Goal: Transaction & Acquisition: Purchase product/service

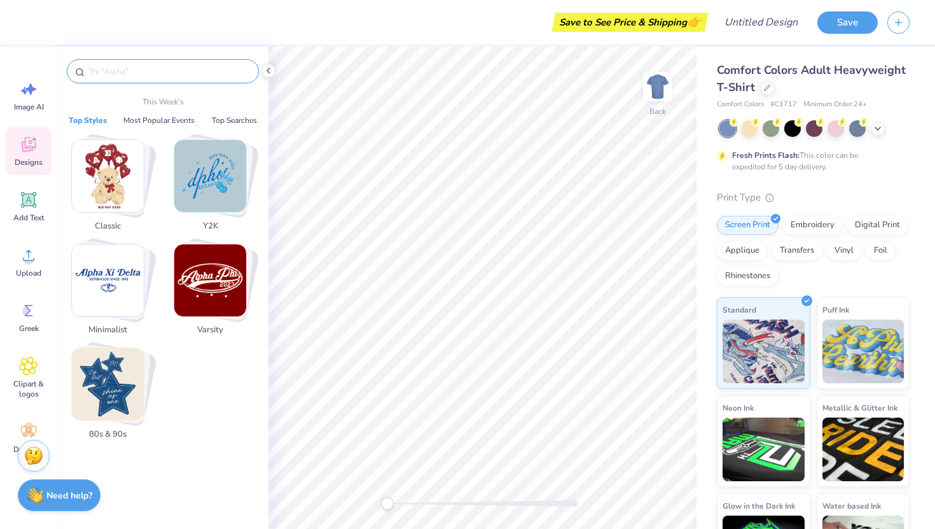
click at [144, 73] on input "text" at bounding box center [169, 71] width 163 height 13
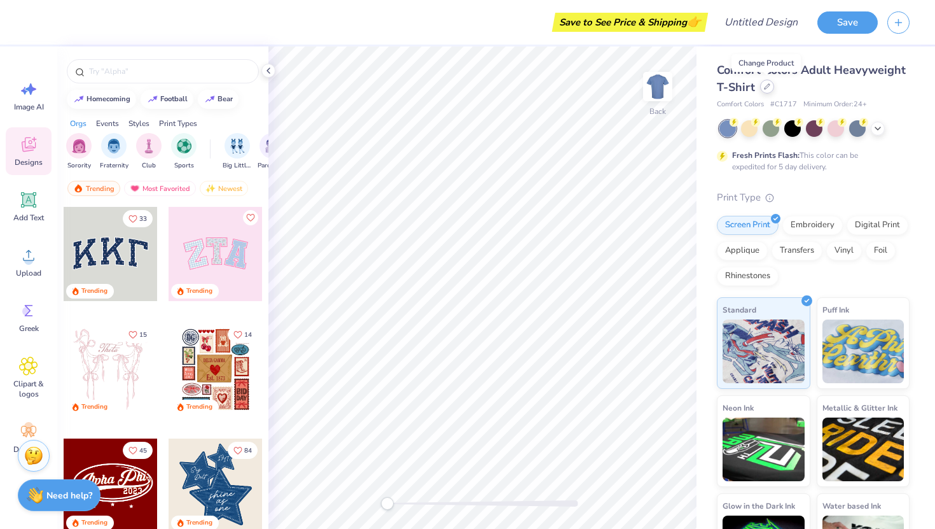
click at [767, 89] on icon at bounding box center [767, 86] width 6 height 6
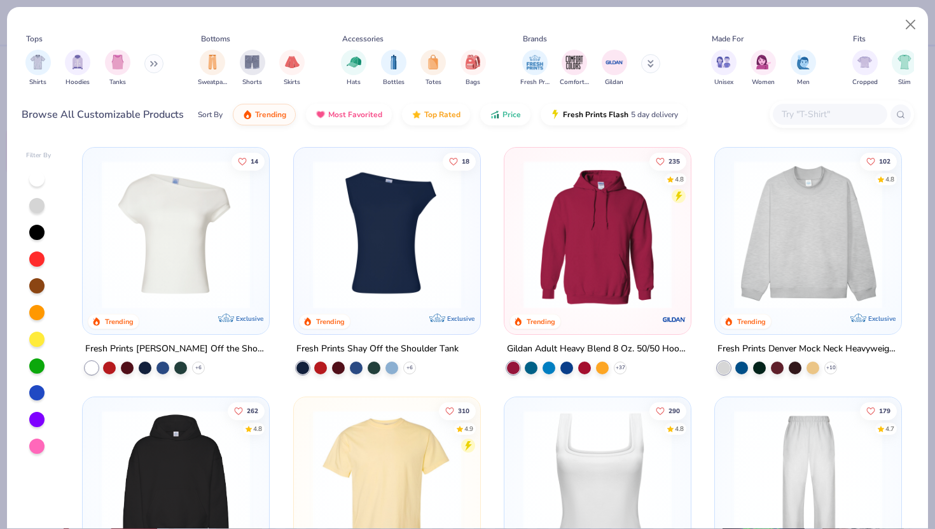
click at [579, 244] on img at bounding box center [597, 234] width 161 height 148
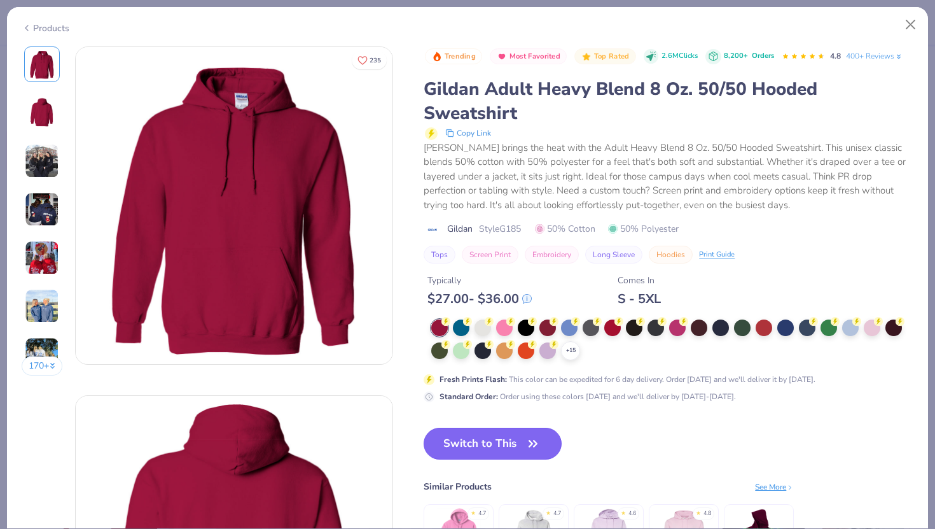
click at [476, 445] on button "Switch to This" at bounding box center [493, 443] width 138 height 32
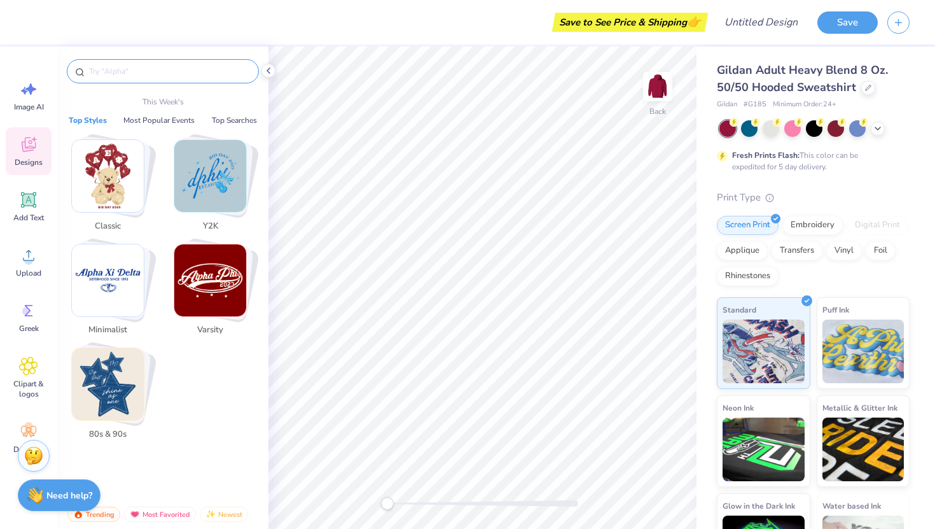
click at [139, 69] on input "text" at bounding box center [169, 71] width 163 height 13
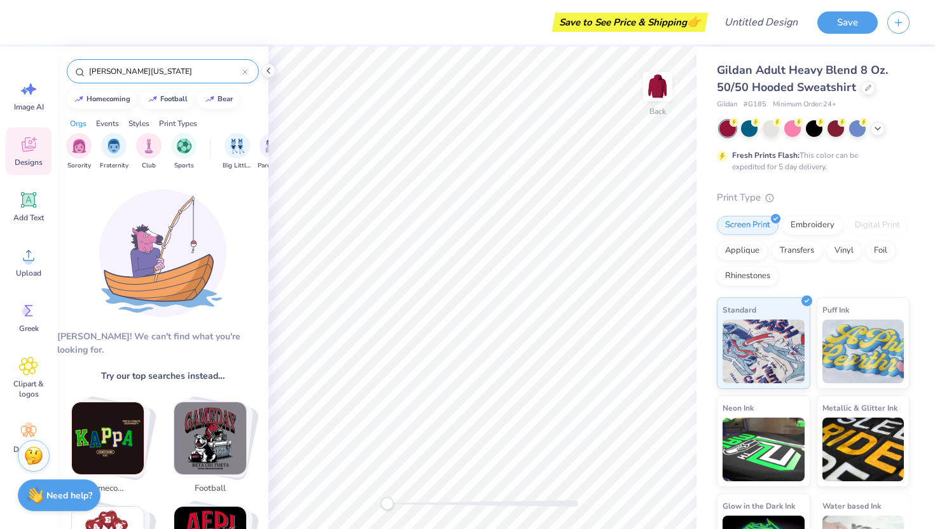
type input "[PERSON_NAME][US_STATE]"
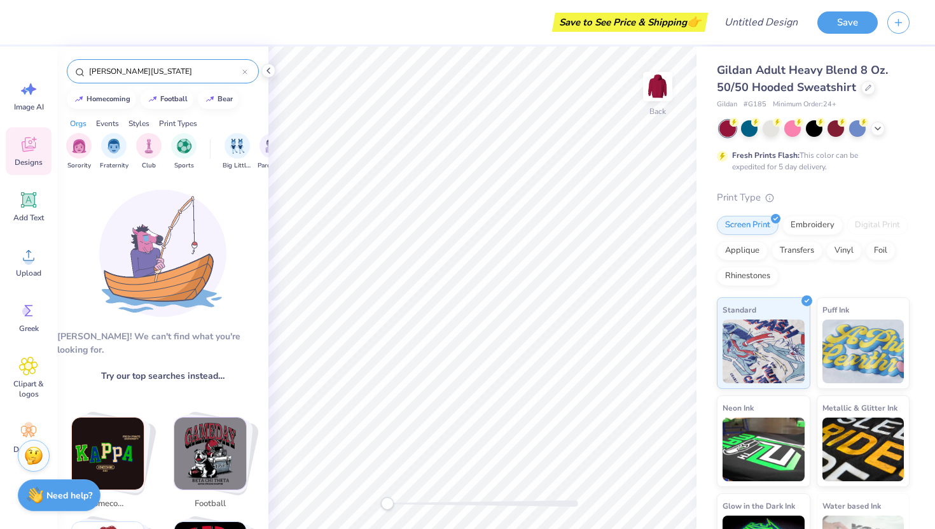
click at [36, 55] on div "Image AI Designs Add Text Upload Greek Clipart & logos Decorate" at bounding box center [28, 287] width 57 height 482
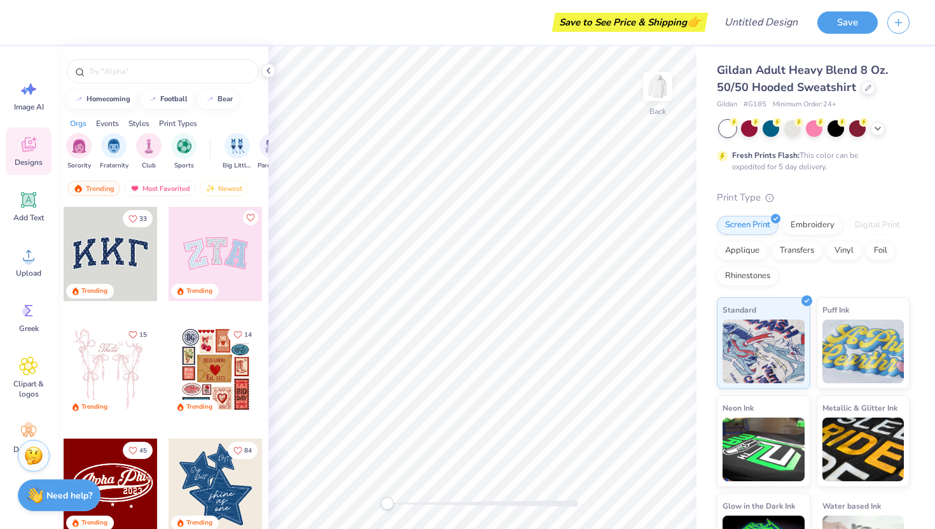
click at [155, 83] on div at bounding box center [162, 67] width 211 height 43
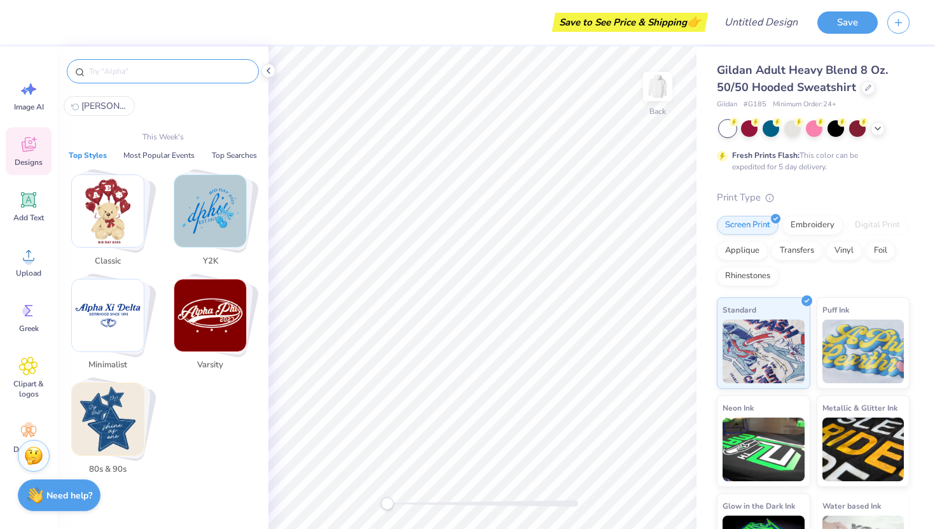
click at [162, 74] on input "text" at bounding box center [169, 71] width 163 height 13
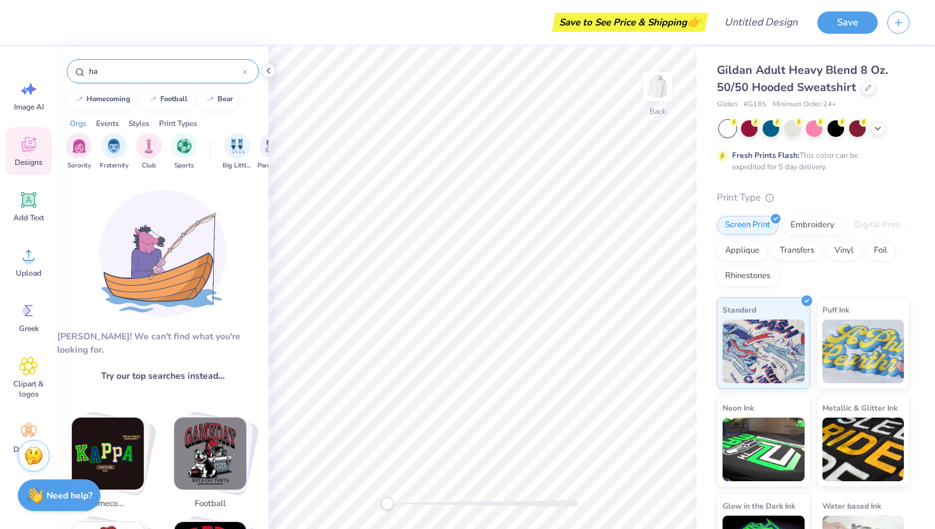
type input "h"
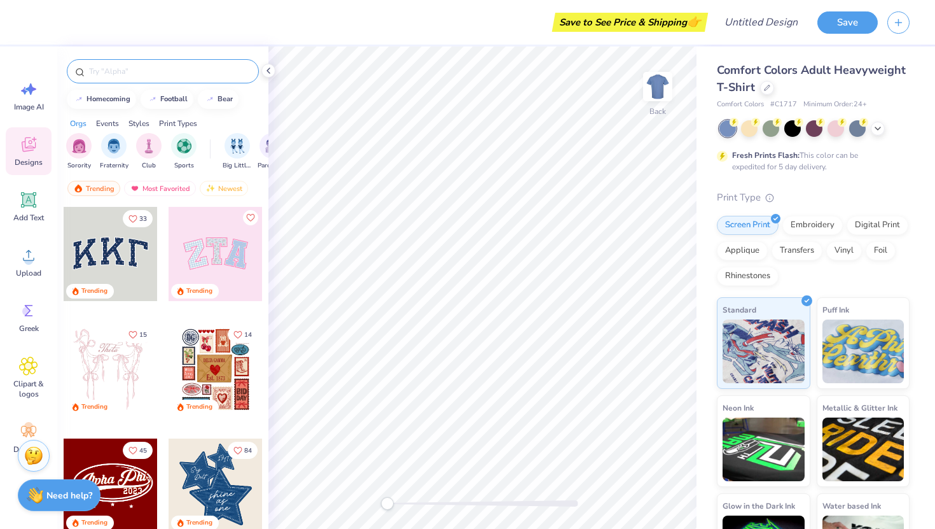
click at [204, 72] on input "text" at bounding box center [169, 71] width 163 height 13
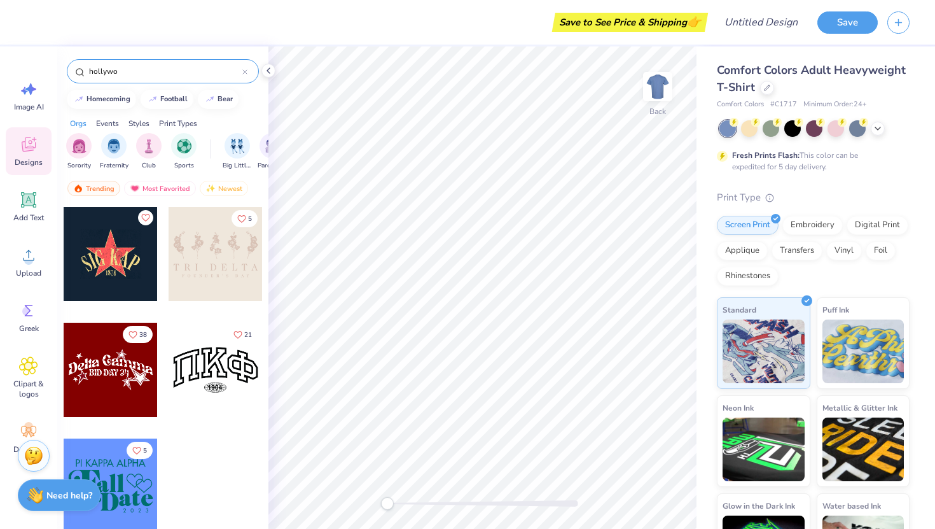
type input "hollywoo"
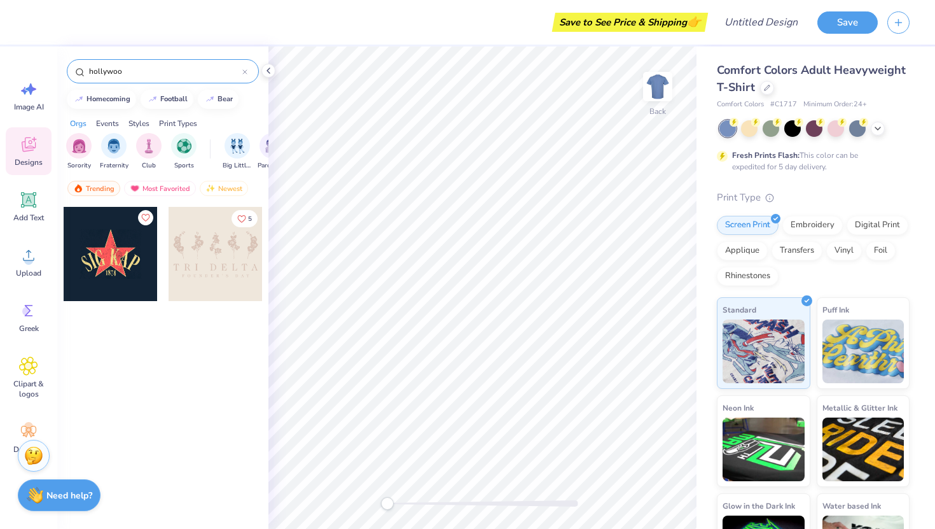
click at [244, 71] on icon at bounding box center [245, 72] width 4 height 4
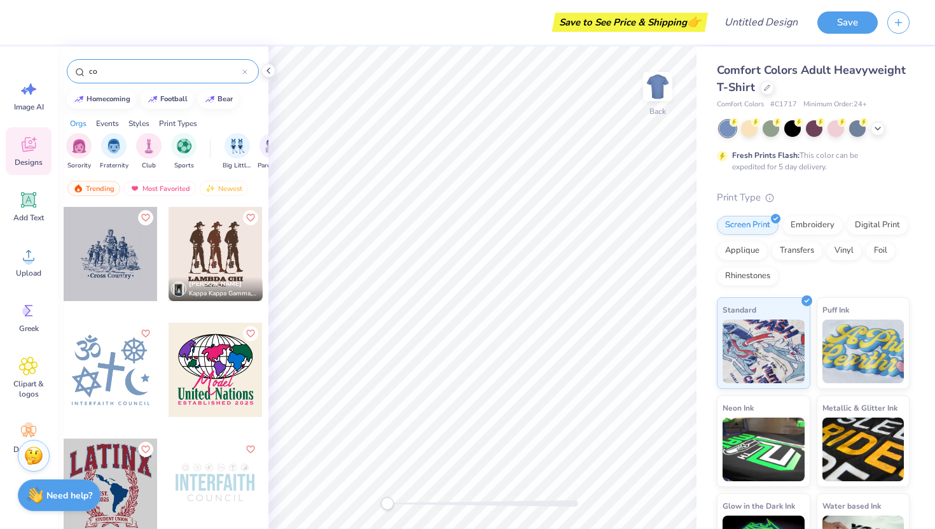
type input "c"
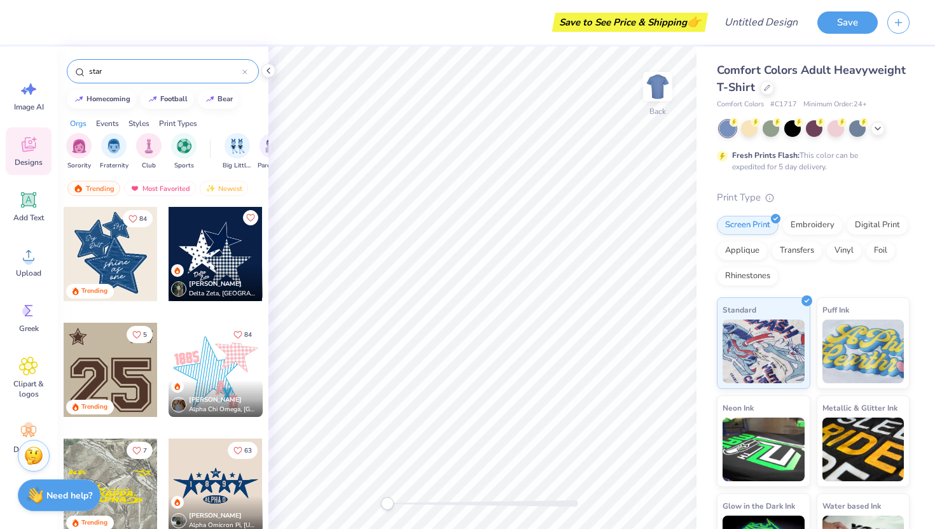
type input "star"
click at [135, 275] on div at bounding box center [111, 254] width 94 height 94
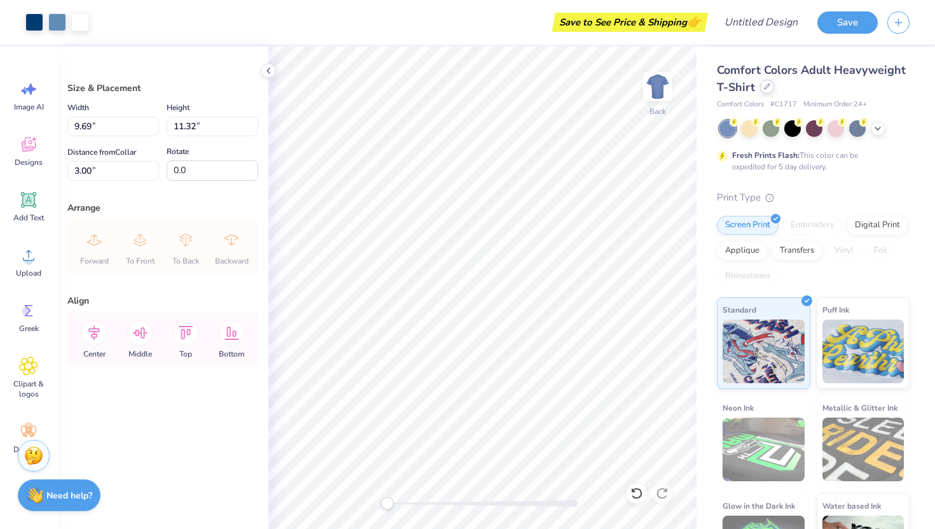
click at [763, 90] on div at bounding box center [767, 87] width 14 height 14
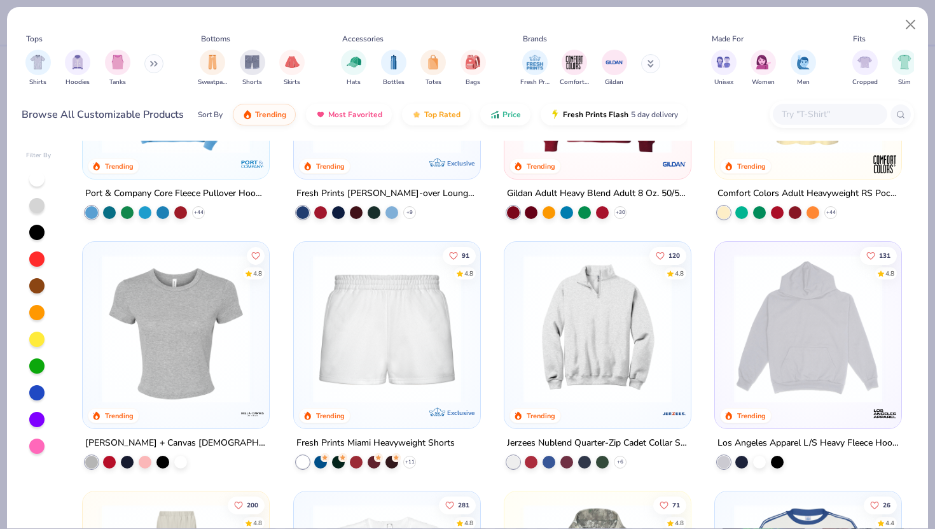
scroll to position [903, 0]
